Goal: Task Accomplishment & Management: Manage account settings

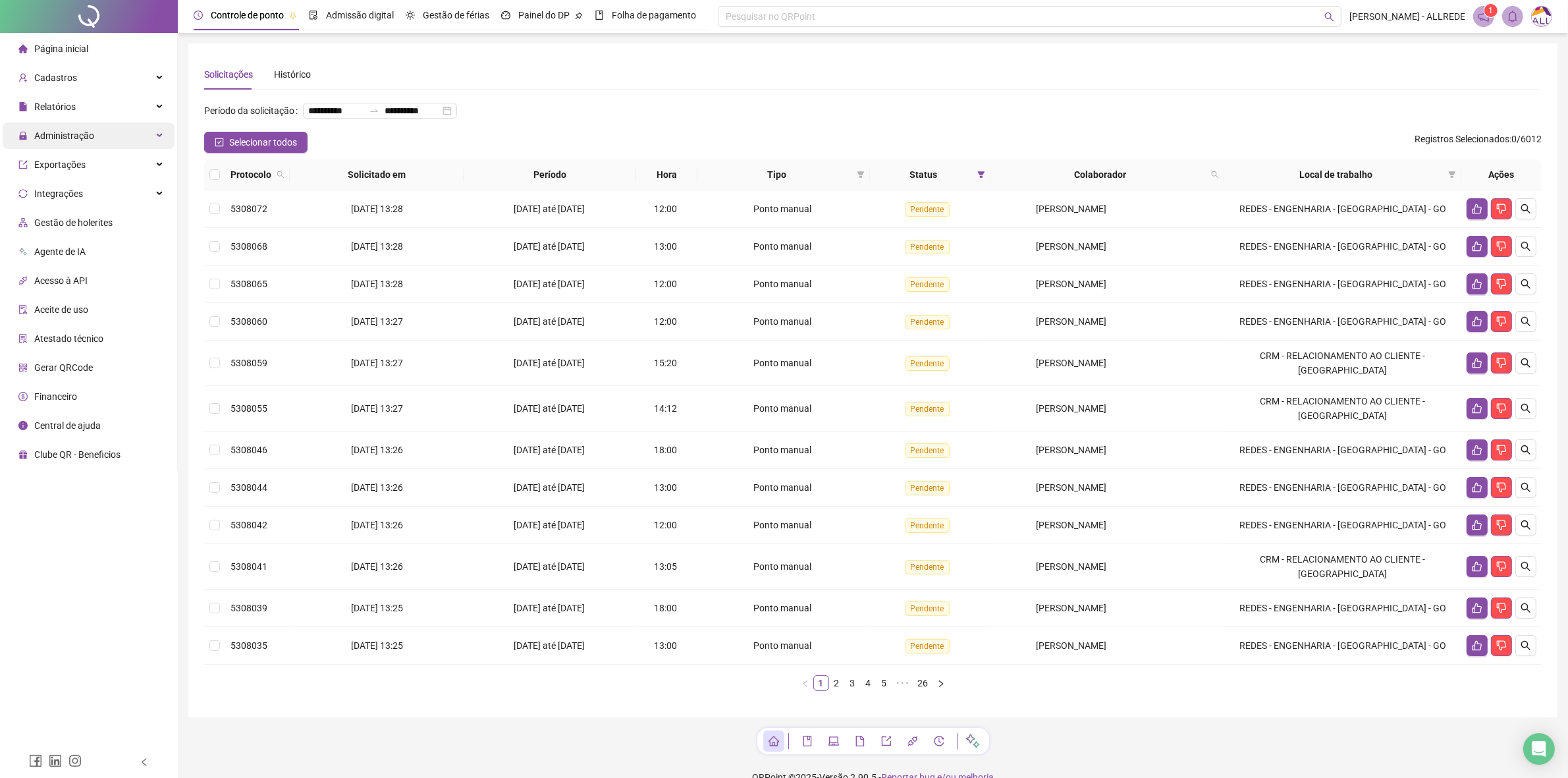
click at [150, 126] on div "Administração" at bounding box center [88, 136] width 172 height 26
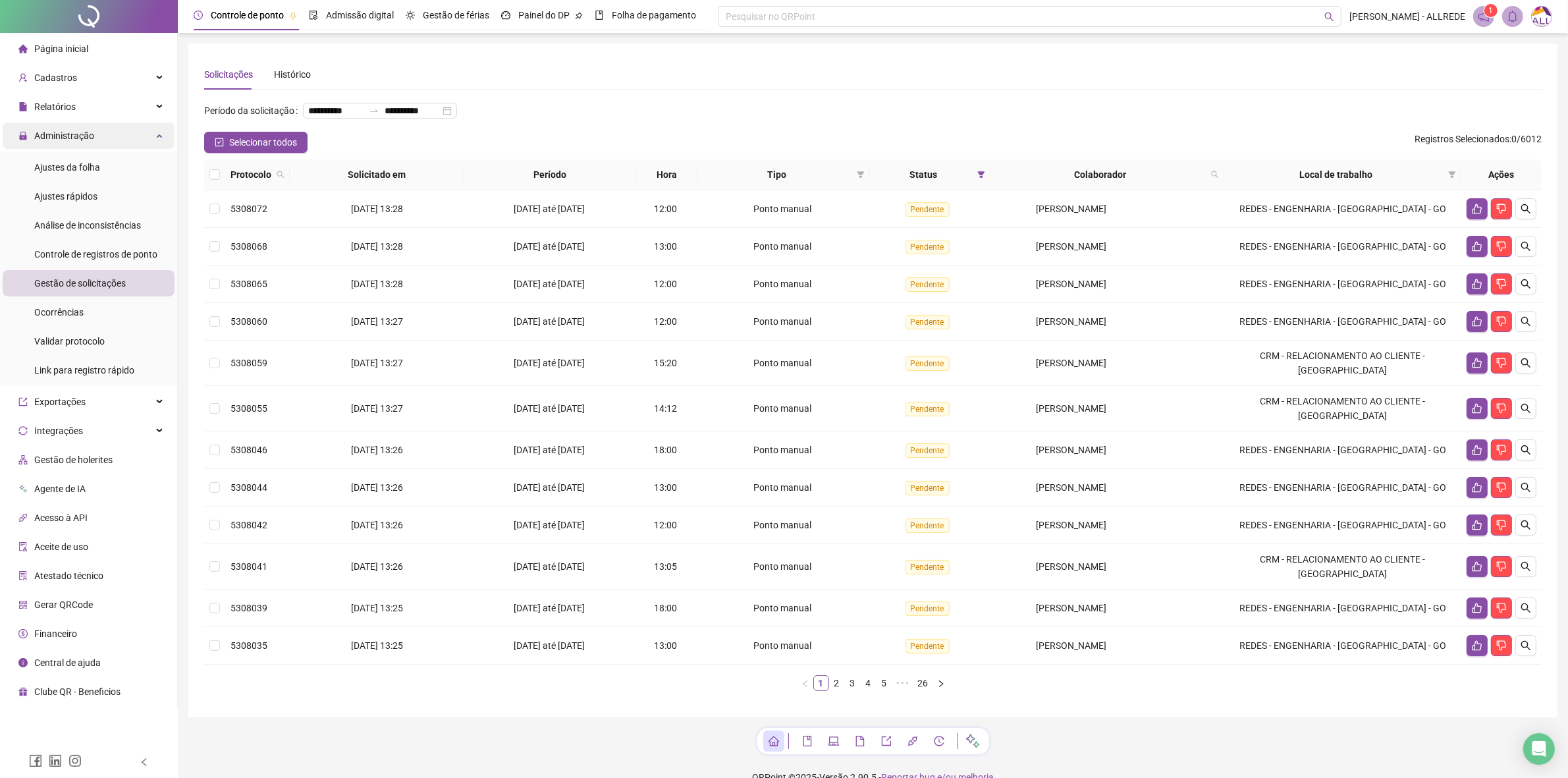
click at [153, 132] on div "Administração" at bounding box center [88, 136] width 172 height 26
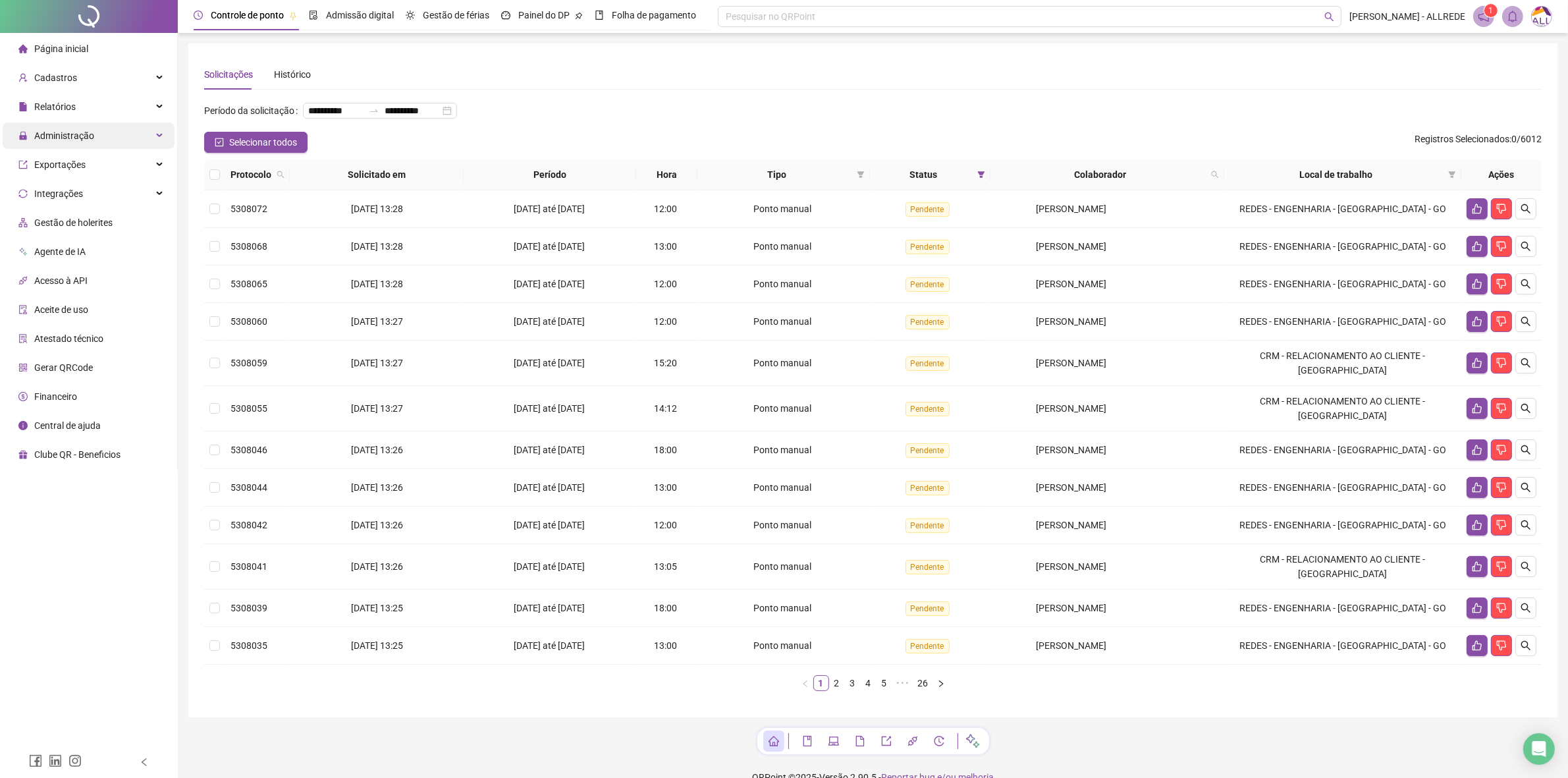
drag, startPoint x: 153, startPoint y: 79, endPoint x: 155, endPoint y: 143, distance: 64.0
click at [153, 78] on div "Cadastros" at bounding box center [88, 78] width 172 height 26
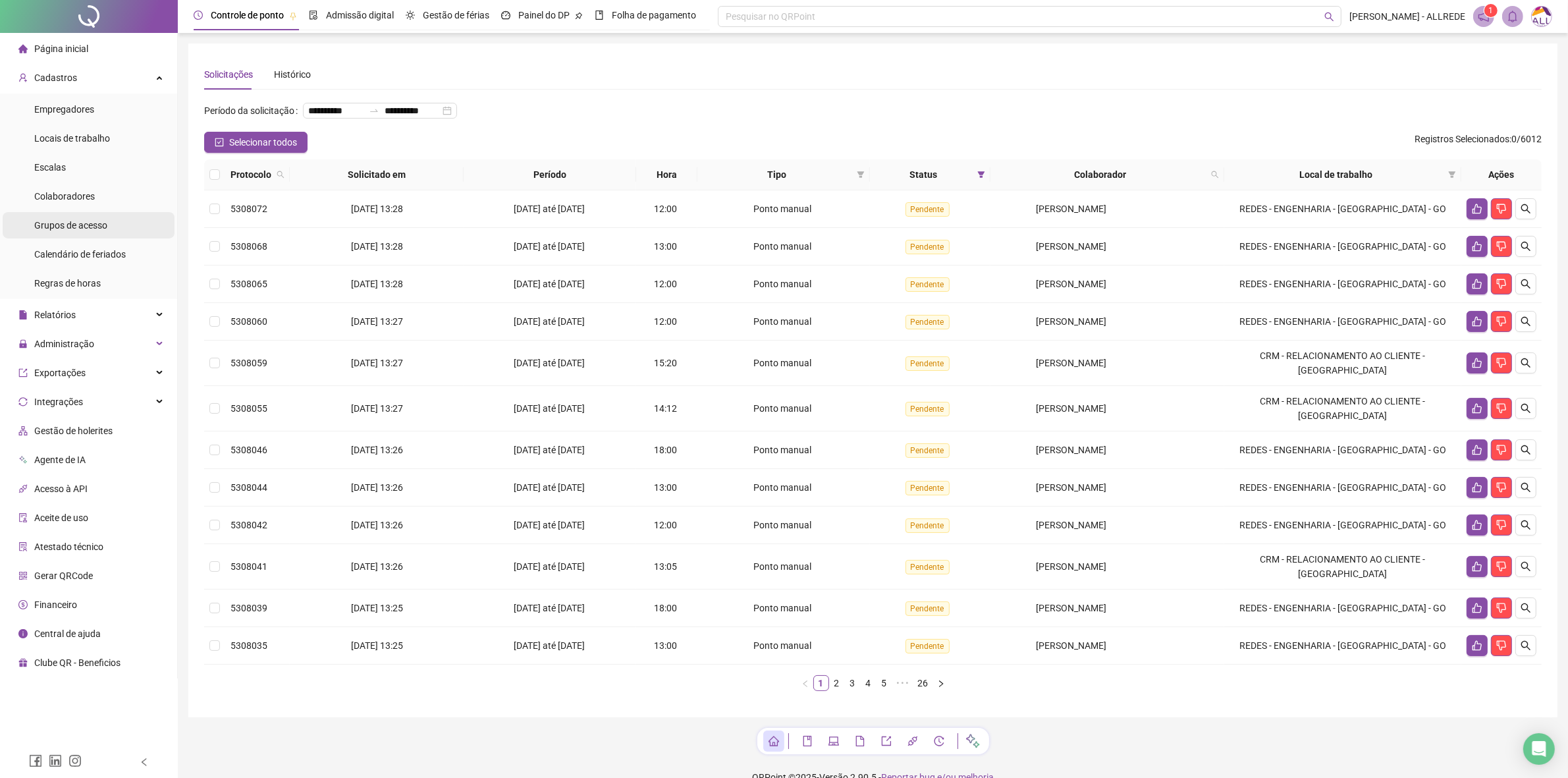
click at [97, 229] on span "Grupos de acesso" at bounding box center [71, 225] width 73 height 10
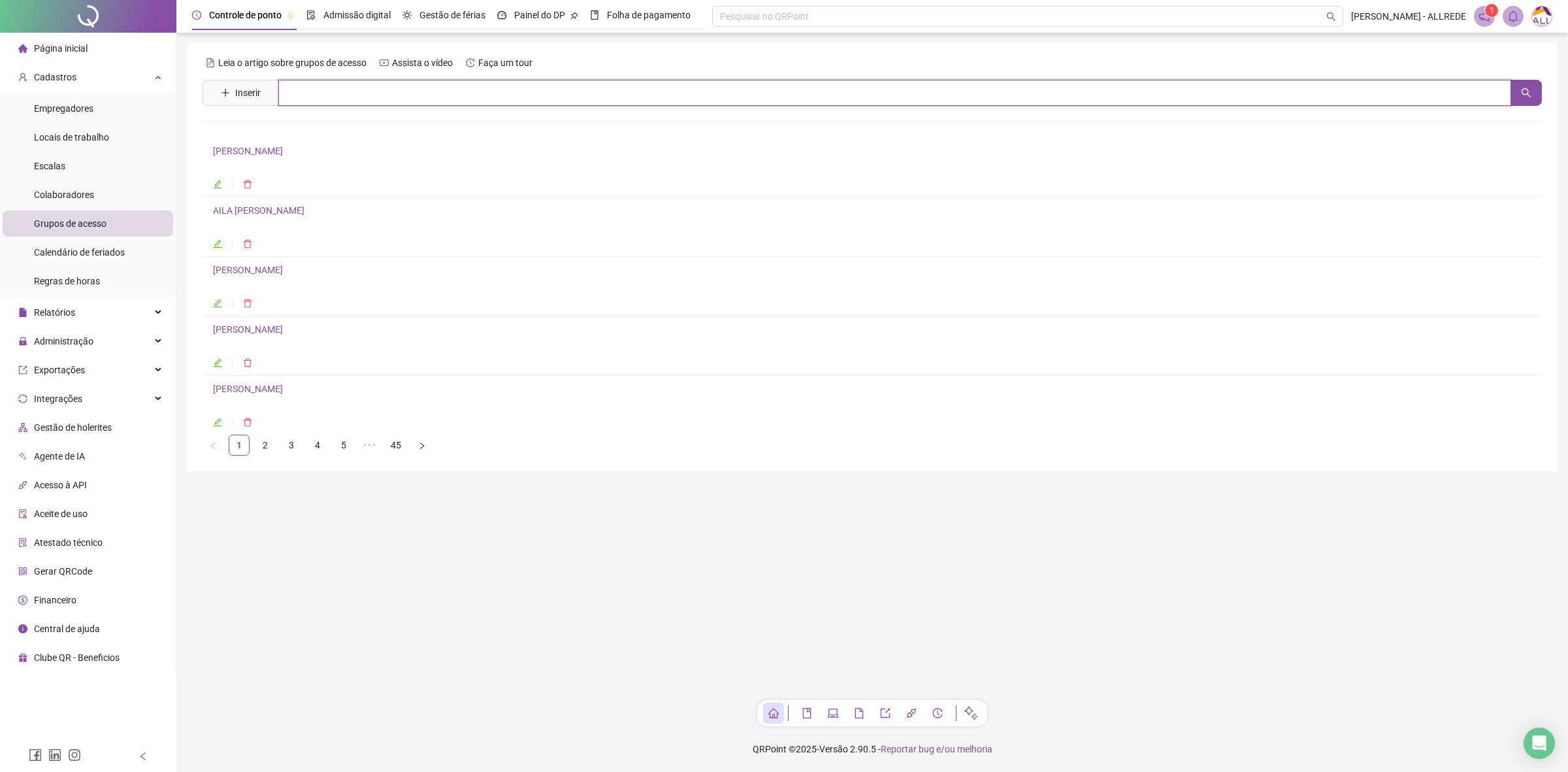
click at [397, 94] on input "text" at bounding box center [895, 92] width 1233 height 26
type input "******"
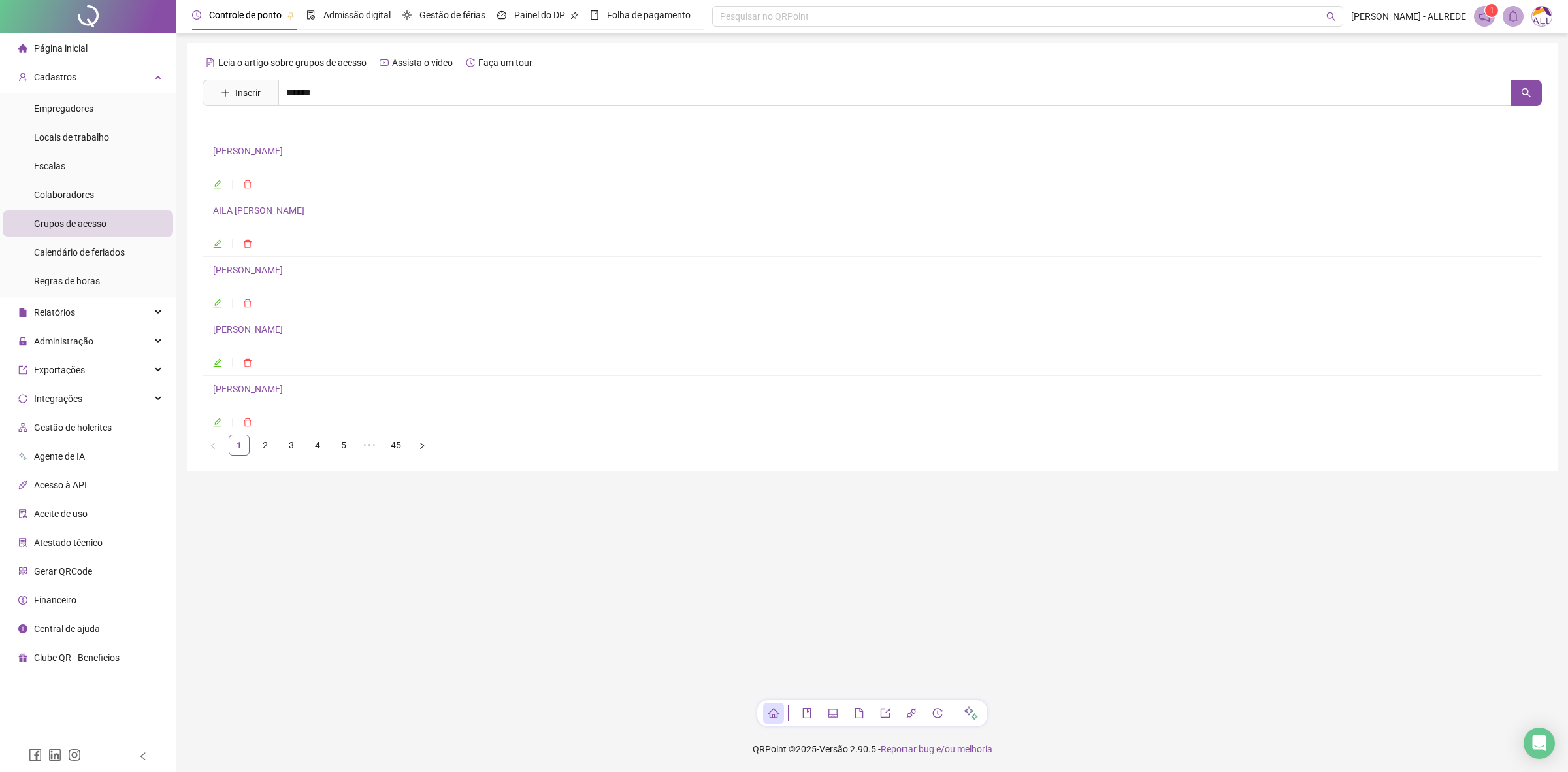
click at [296, 131] on link "[PERSON_NAME]" at bounding box center [261, 131] width 70 height 10
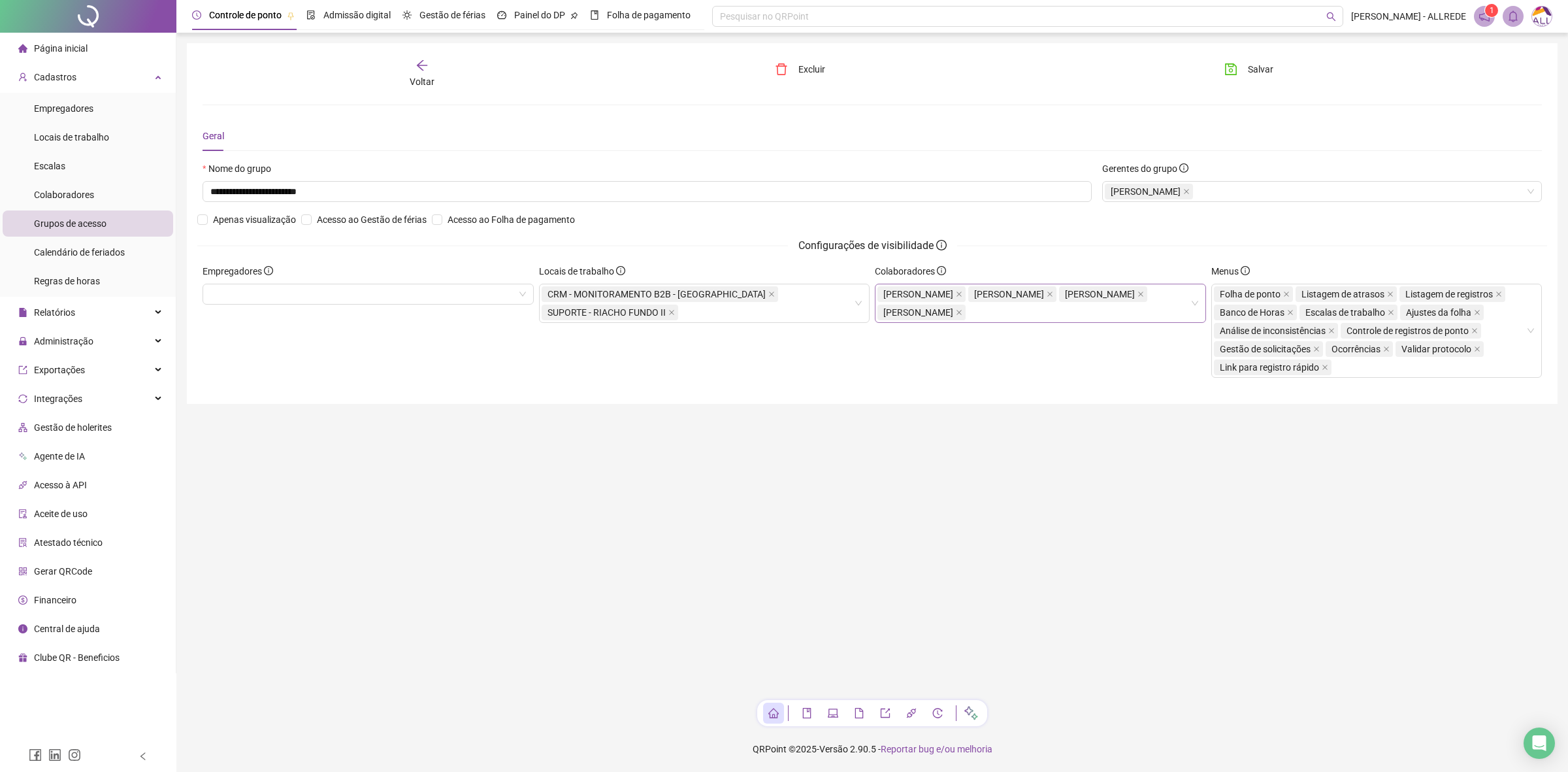
click at [1164, 322] on div "[PERSON_NAME] [PERSON_NAME]" at bounding box center [1033, 303] width 312 height 36
type input "*********"
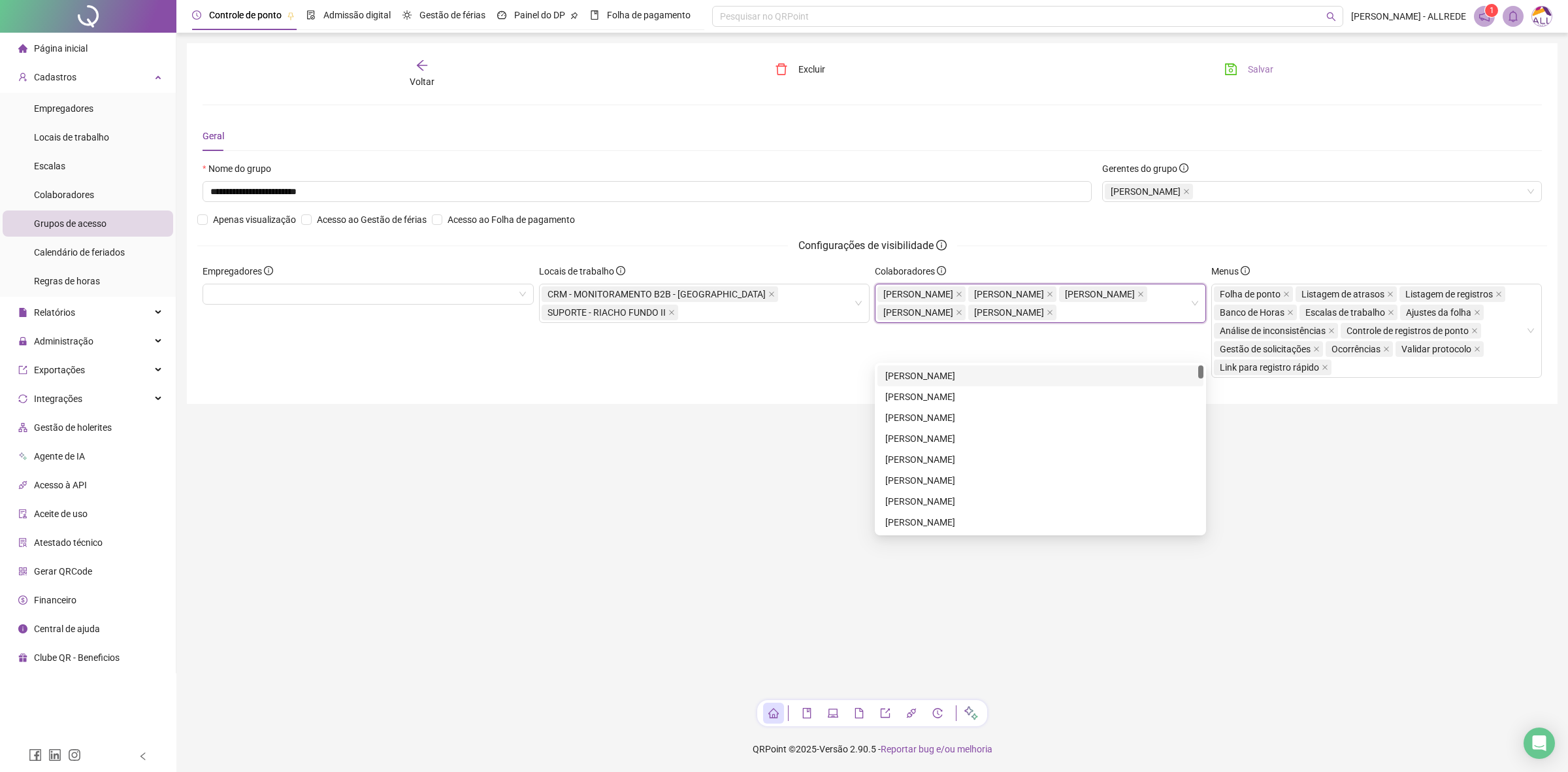
click at [1252, 64] on span "Salvar" at bounding box center [1261, 69] width 25 height 14
